Goal: Task Accomplishment & Management: Manage account settings

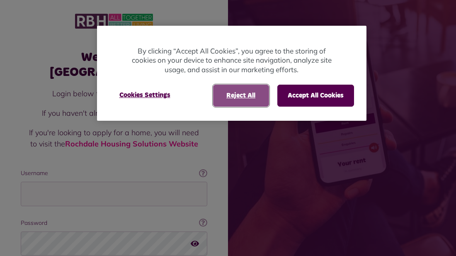
click at [243, 87] on button "Reject All" at bounding box center [241, 95] width 56 height 22
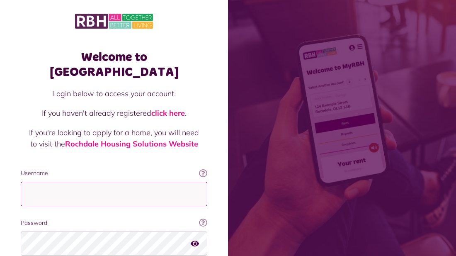
click at [125, 185] on input "Username" at bounding box center [114, 193] width 186 height 24
type input "**********"
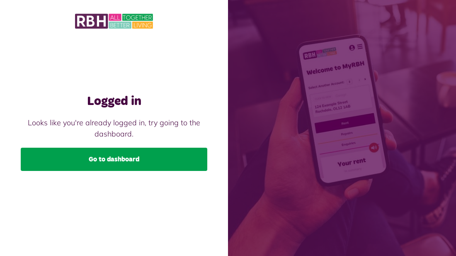
click at [127, 154] on link "Go to dashboard" at bounding box center [114, 158] width 186 height 23
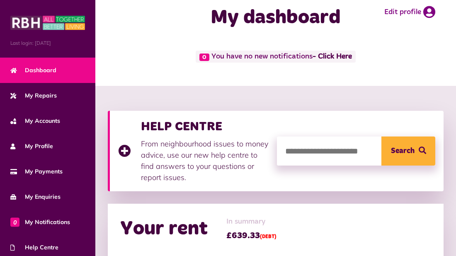
scroll to position [17, 0]
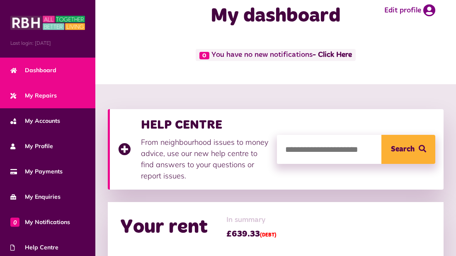
click at [48, 87] on link "My Repairs" at bounding box center [47, 95] width 95 height 25
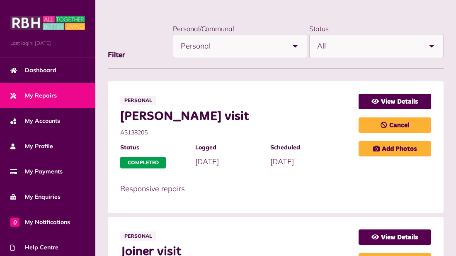
scroll to position [99, 0]
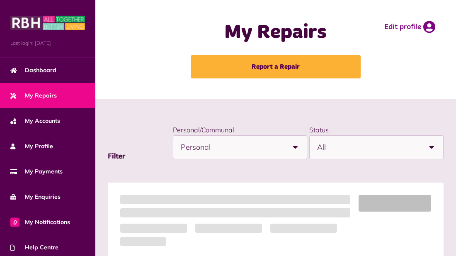
scroll to position [99, 0]
